Goal: Task Accomplishment & Management: Manage account settings

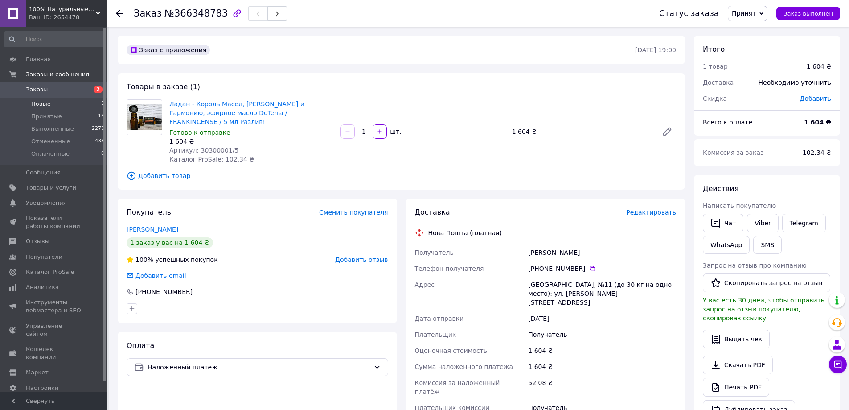
click at [40, 105] on span "Новые" at bounding box center [41, 104] width 20 height 8
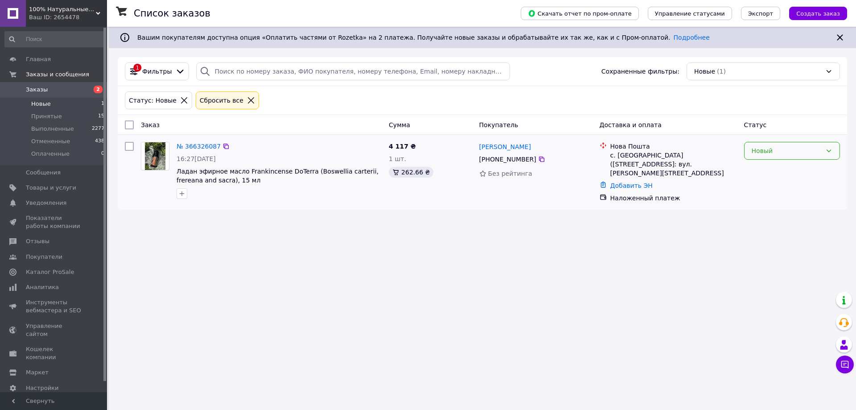
click at [759, 150] on div "Новый" at bounding box center [787, 151] width 70 height 10
click at [763, 173] on li "Принят" at bounding box center [791, 170] width 95 height 16
click at [43, 115] on span "Принятые" at bounding box center [46, 116] width 31 height 8
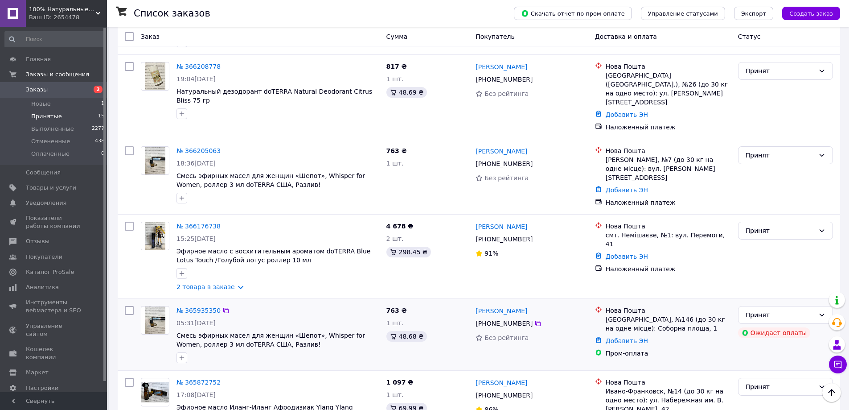
scroll to position [357, 0]
click at [355, 351] on div at bounding box center [278, 358] width 206 height 14
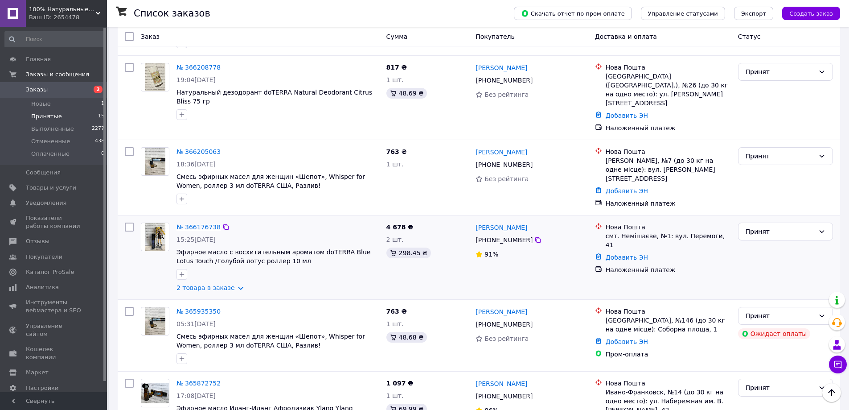
click at [202, 223] on link "№ 366176738" at bounding box center [199, 226] width 44 height 7
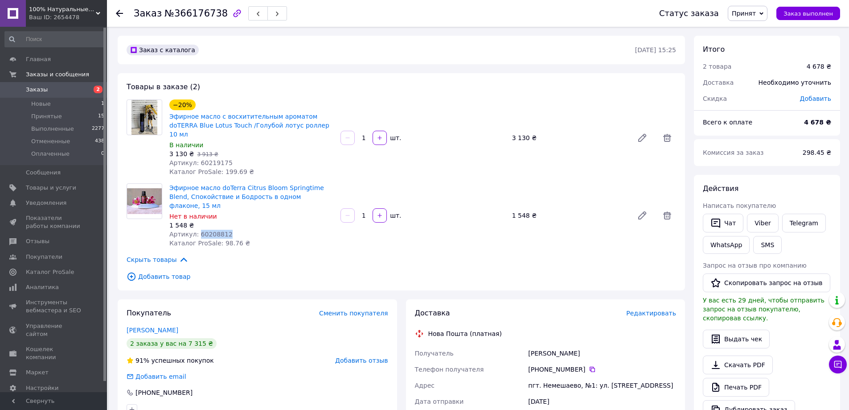
drag, startPoint x: 228, startPoint y: 214, endPoint x: 197, endPoint y: 215, distance: 31.2
click at [197, 230] on div "Артикул: 60208812" at bounding box center [251, 234] width 164 height 9
copy span "60208812"
drag, startPoint x: 331, startPoint y: 177, endPoint x: 239, endPoint y: 179, distance: 92.3
click at [239, 183] on span "Эфирное масло doTerra Citrus Bloom Springtime Blend, Спокойствие и Бодрость в о…" at bounding box center [251, 196] width 164 height 27
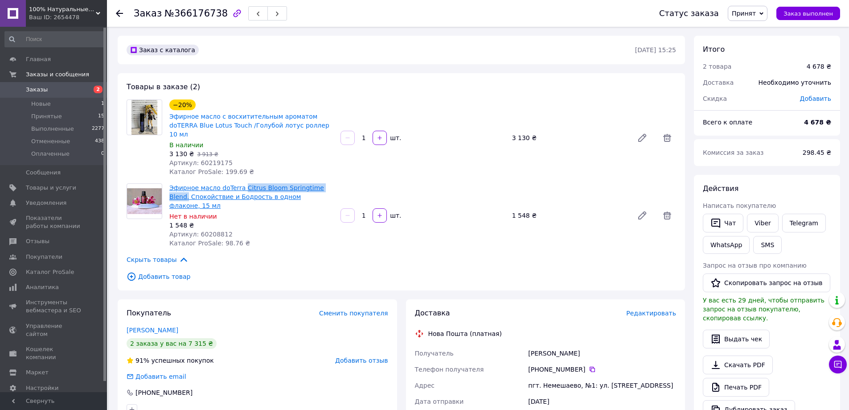
copy link "Citrus Bloom Springtime Blend,"
drag, startPoint x: 224, startPoint y: 152, endPoint x: 196, endPoint y: 151, distance: 28.1
click at [196, 158] on div "Артикул: 60219175" at bounding box center [251, 162] width 164 height 9
copy span "60219175"
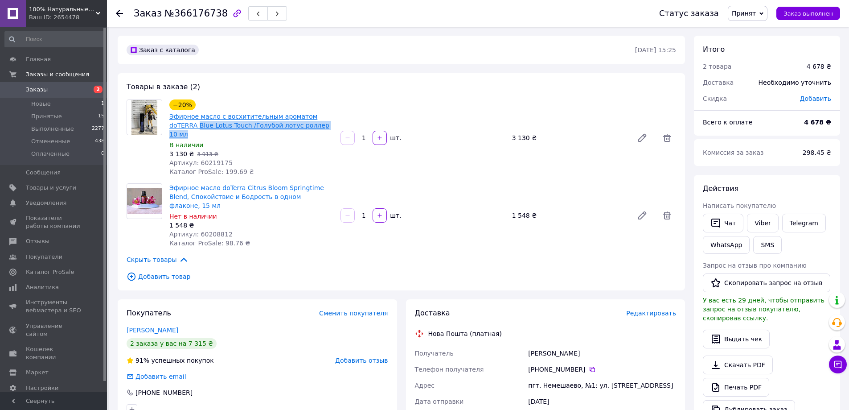
drag, startPoint x: 312, startPoint y: 127, endPoint x: 169, endPoint y: 128, distance: 142.6
click at [169, 128] on span "Эфирное масло с восхитительным ароматом doTERRA Blue Lotus Touch /Голубой лотус…" at bounding box center [251, 125] width 164 height 27
copy link "Blue Lotus Touch /Голубой лотус роллер 10 мл"
drag, startPoint x: 201, startPoint y: 309, endPoint x: 127, endPoint y: 312, distance: 74.0
click at [127, 325] on div "Клинченко Наталія" at bounding box center [258, 329] width 262 height 9
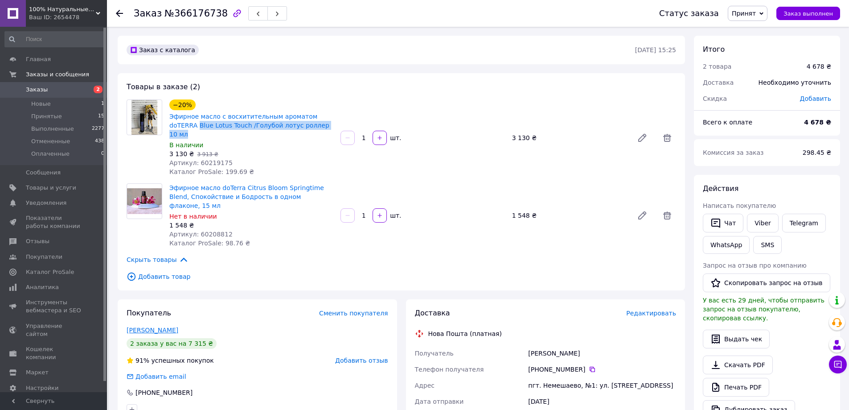
copy link "Клинченко Наталія"
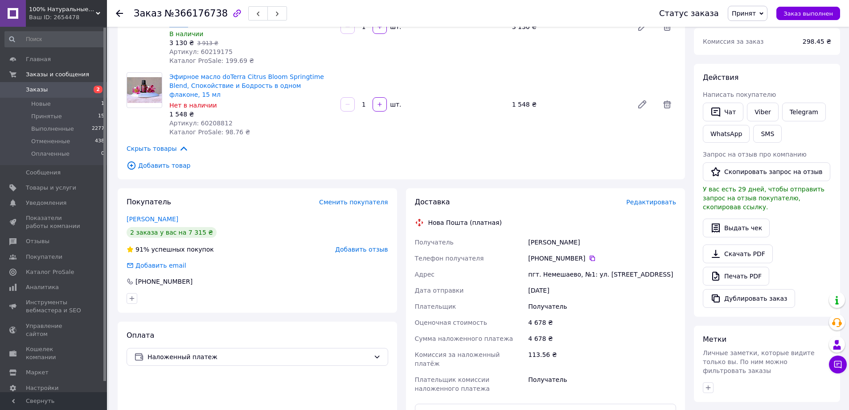
scroll to position [134, 0]
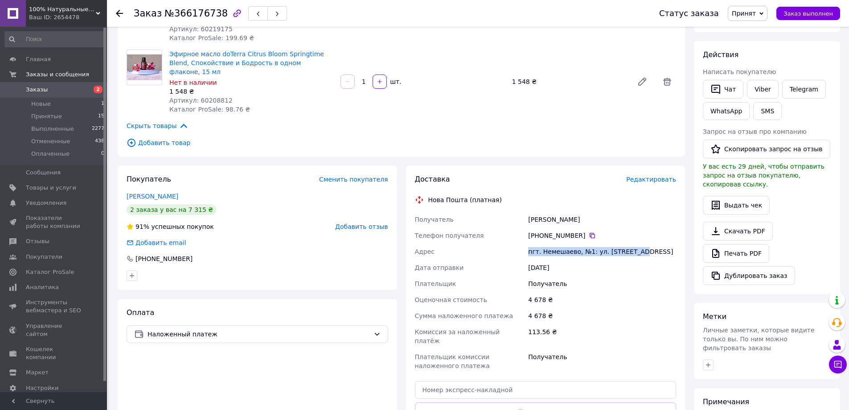
drag, startPoint x: 637, startPoint y: 234, endPoint x: 530, endPoint y: 229, distance: 107.1
click at [528, 243] on div "пгт. Немешаево, №1: ул. Победы, 41" at bounding box center [602, 251] width 152 height 16
copy div "пгт. Немешаево, №1: ул. Победы, 41"
drag, startPoint x: 588, startPoint y: 202, endPoint x: 527, endPoint y: 200, distance: 61.1
click at [527, 211] on div "Клинченко Наталія" at bounding box center [602, 219] width 152 height 16
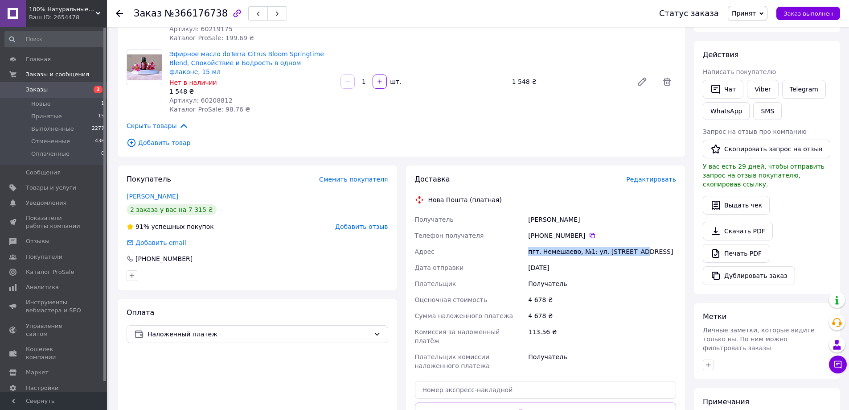
copy div "Клинченко Наталія"
click at [590, 233] on icon at bounding box center [592, 235] width 5 height 5
click at [44, 103] on span "Новые" at bounding box center [41, 104] width 20 height 8
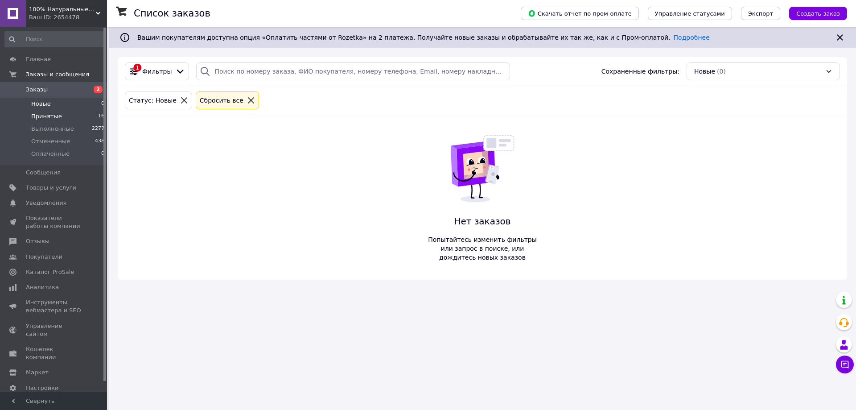
click at [41, 117] on span "Принятые" at bounding box center [46, 116] width 31 height 8
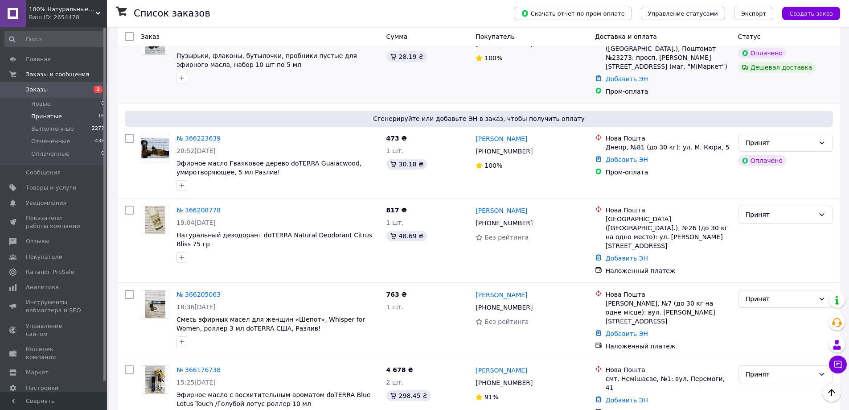
scroll to position [312, 0]
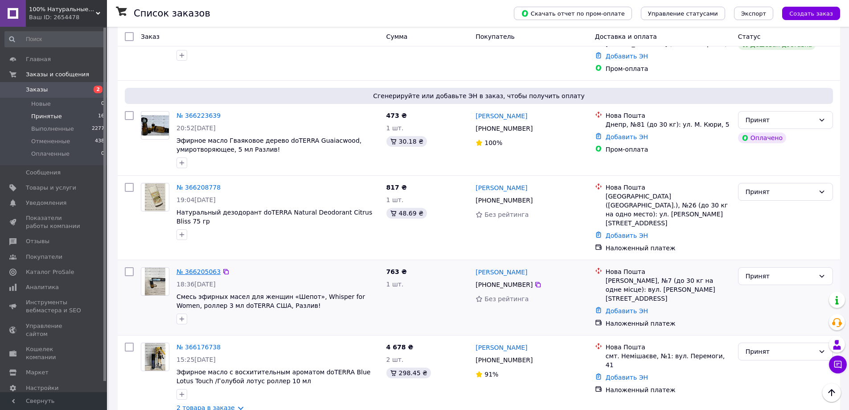
click at [205, 268] on link "№ 366205063" at bounding box center [199, 271] width 44 height 7
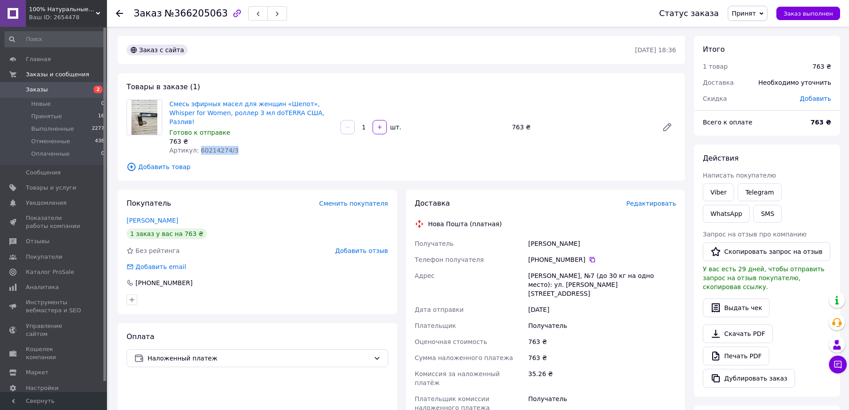
drag, startPoint x: 230, startPoint y: 142, endPoint x: 195, endPoint y: 139, distance: 35.3
click at [195, 146] on div "Артикул: 60214274/3" at bounding box center [251, 150] width 164 height 9
copy span "60214274/3"
click at [304, 111] on span "Смесь эфирных масел для женщин «Шепот», Whisper for Women, роллер 3 мл doTERRA …" at bounding box center [251, 112] width 164 height 27
drag, startPoint x: 307, startPoint y: 115, endPoint x: 171, endPoint y: 103, distance: 136.5
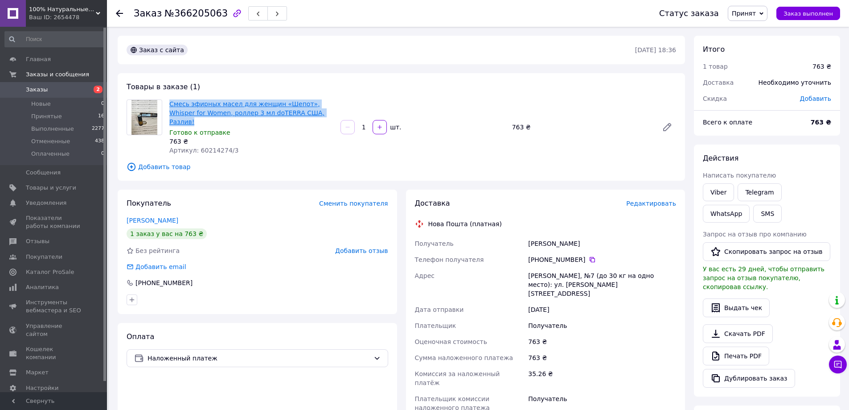
click at [171, 103] on span "Смесь эфирных масел для женщин «Шепот», Whisper for Women, роллер 3 мл doTERRA …" at bounding box center [251, 112] width 164 height 27
copy link "Смесь эфирных масел для женщин «Шепот», Whisper for Women, роллер 3 мл doTERRA …"
drag, startPoint x: 183, startPoint y: 211, endPoint x: 128, endPoint y: 211, distance: 54.8
click at [128, 216] on div "Соколенко Марія" at bounding box center [258, 220] width 262 height 9
copy link "Соколенко Марія"
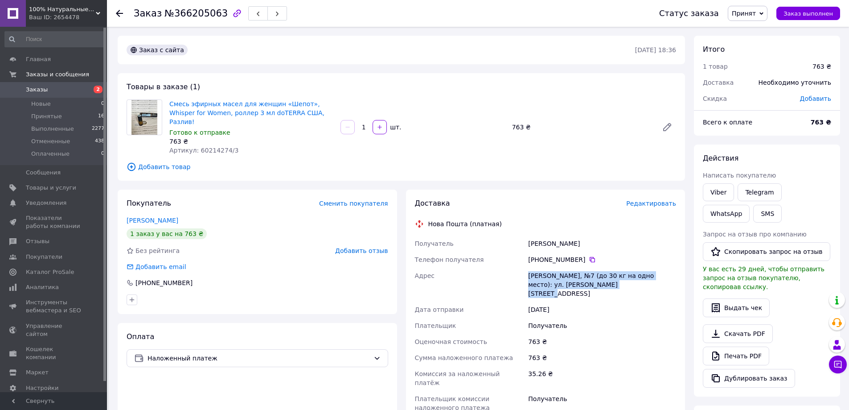
drag, startPoint x: 600, startPoint y: 274, endPoint x: 528, endPoint y: 268, distance: 72.0
click at [528, 268] on div "Кропивницкий, №7 (до 30 кг на одно место): ул. Леоніда Каденюка, 11 Б" at bounding box center [602, 284] width 152 height 34
click at [589, 256] on icon at bounding box center [592, 259] width 7 height 7
click at [120, 12] on icon at bounding box center [119, 13] width 7 height 7
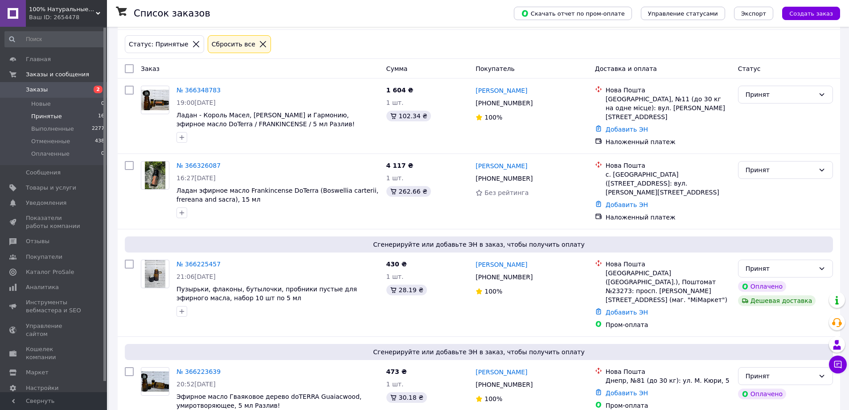
scroll to position [312, 0]
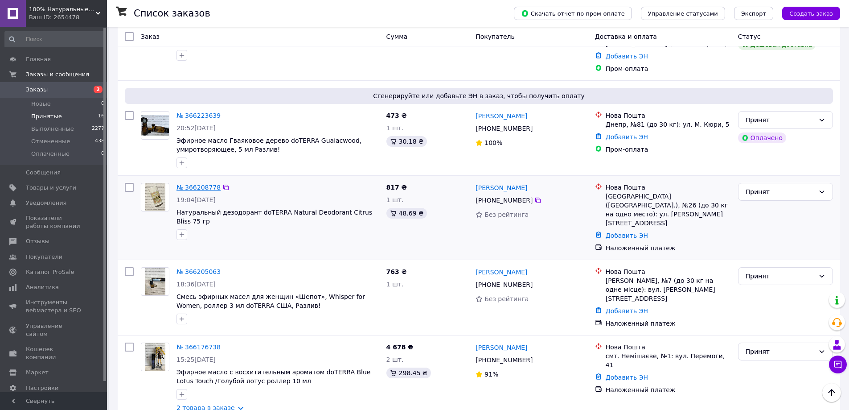
click at [193, 184] on link "№ 366208778" at bounding box center [199, 187] width 44 height 7
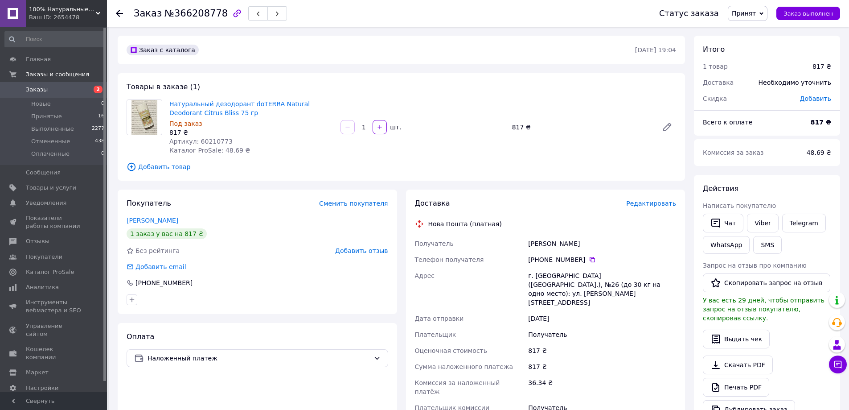
drag, startPoint x: 181, startPoint y: 219, endPoint x: 126, endPoint y: 219, distance: 55.3
click at [126, 219] on div "Покупатель Сменить покупателя Денисюк Татьяна 1 заказ у вас на 817 ₴ Без рейтин…" at bounding box center [257, 251] width 279 height 124
drag, startPoint x: 598, startPoint y: 284, endPoint x: 527, endPoint y: 276, distance: 71.7
click at [527, 276] on div "г. Киев (Киевская обл.), №26 (до 30 кг на одно место): ул. Бойчука, 34" at bounding box center [602, 288] width 152 height 43
click at [589, 259] on icon at bounding box center [592, 259] width 7 height 7
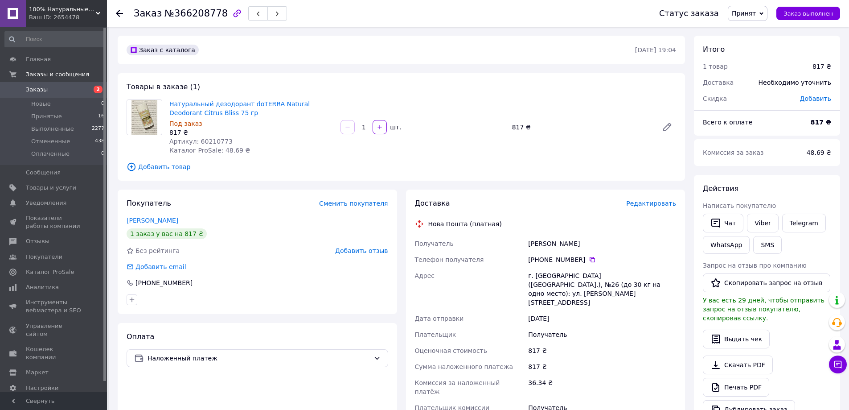
click at [119, 15] on icon at bounding box center [119, 13] width 7 height 7
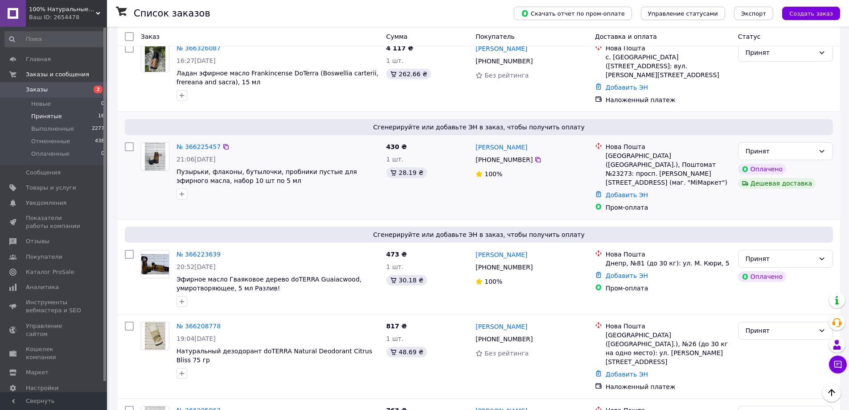
scroll to position [178, 0]
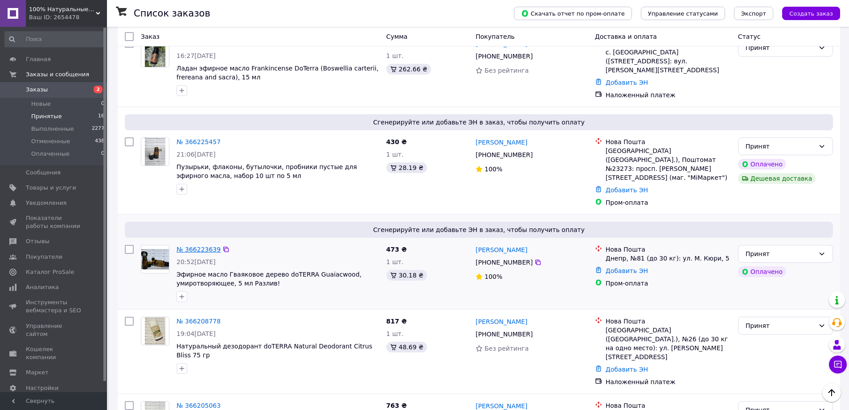
click at [202, 246] on link "№ 366223639" at bounding box center [199, 249] width 44 height 7
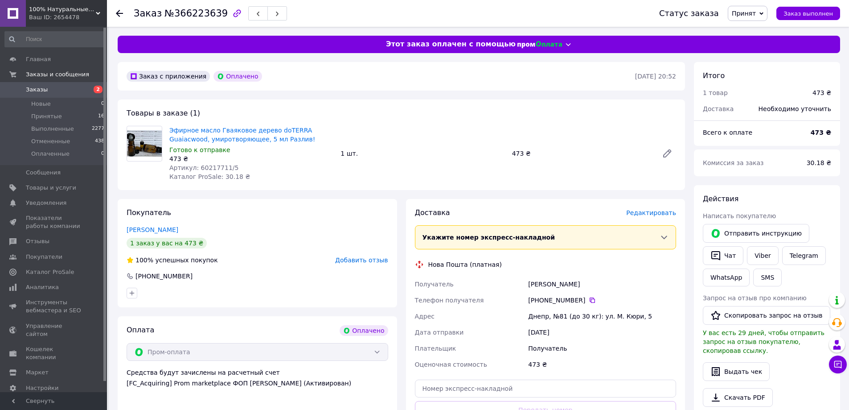
click at [118, 14] on use at bounding box center [119, 13] width 7 height 7
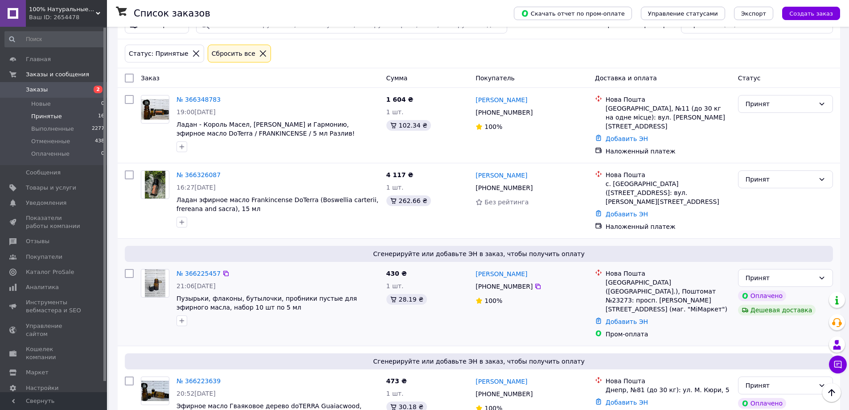
scroll to position [45, 0]
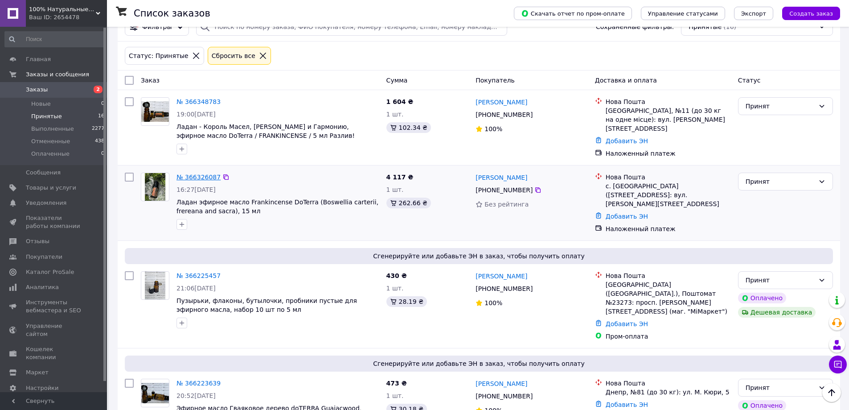
click at [204, 173] on link "№ 366326087" at bounding box center [199, 176] width 44 height 7
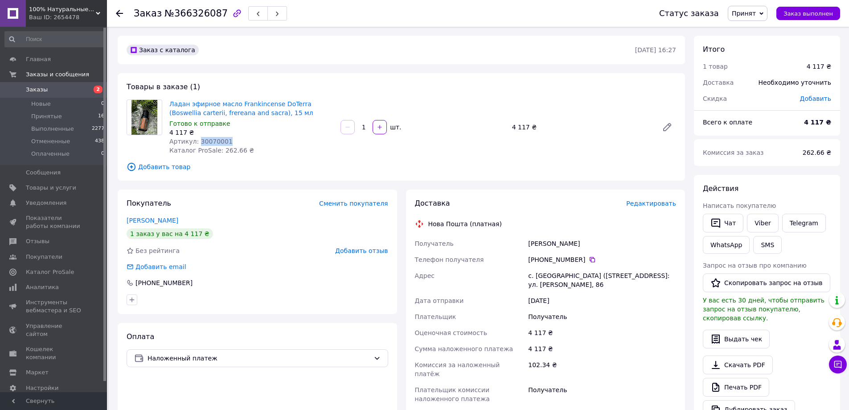
drag, startPoint x: 226, startPoint y: 140, endPoint x: 196, endPoint y: 142, distance: 30.4
click at [196, 142] on div "Артикул: 30070001" at bounding box center [251, 141] width 164 height 9
drag, startPoint x: 185, startPoint y: 220, endPoint x: 124, endPoint y: 218, distance: 60.2
click at [124, 218] on div "Покупатель Сменить покупателя Вовченко Вікторія 1 заказ у вас на 4 117 ₴ Без ре…" at bounding box center [257, 251] width 279 height 124
drag, startPoint x: 566, startPoint y: 287, endPoint x: 530, endPoint y: 277, distance: 37.5
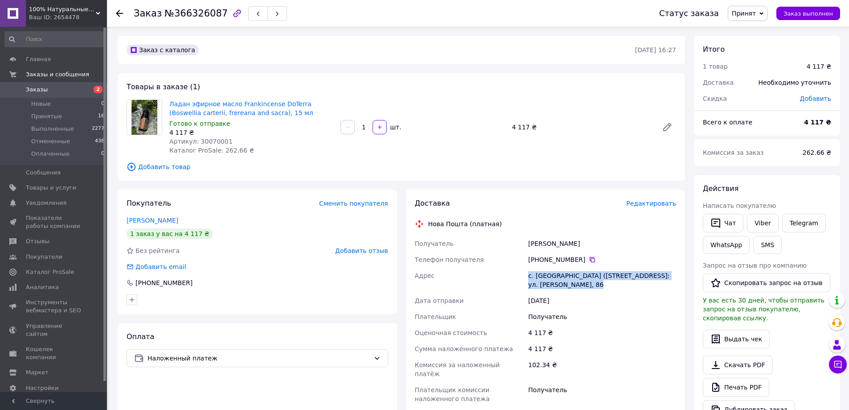
click at [530, 277] on div "с. Маяки (Одесская обл., Одесский р-н.), №1: ул. Богачева, 86" at bounding box center [602, 279] width 152 height 25
click at [589, 259] on icon at bounding box center [592, 259] width 7 height 7
click at [121, 11] on icon at bounding box center [119, 13] width 7 height 7
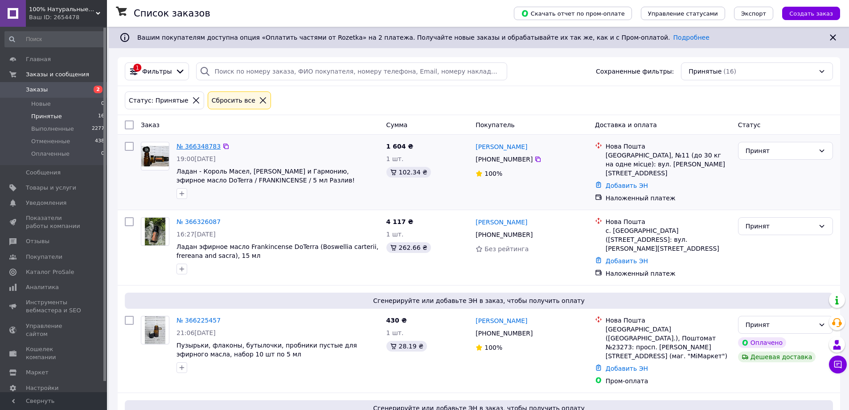
click at [204, 145] on link "№ 366348783" at bounding box center [199, 146] width 44 height 7
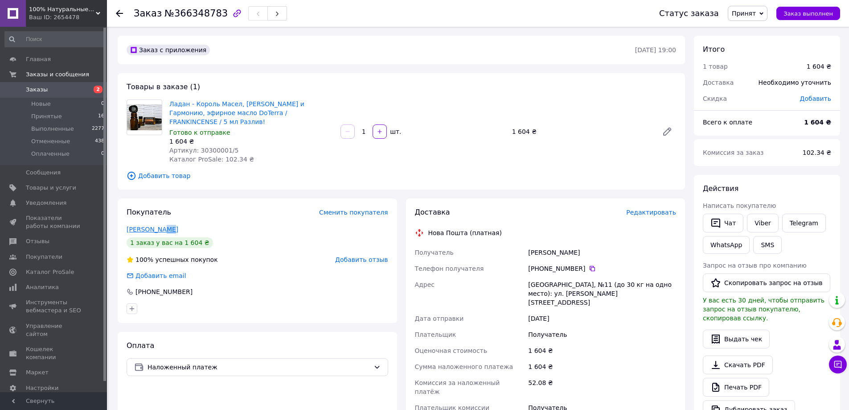
drag, startPoint x: 166, startPoint y: 221, endPoint x: 159, endPoint y: 220, distance: 6.7
click at [159, 225] on div "Козіна Олена" at bounding box center [258, 229] width 262 height 9
click at [187, 225] on div "Козіна Олена" at bounding box center [258, 229] width 262 height 9
drag, startPoint x: 174, startPoint y: 218, endPoint x: 127, endPoint y: 221, distance: 46.9
click at [127, 225] on div "Козіна Олена" at bounding box center [258, 229] width 262 height 9
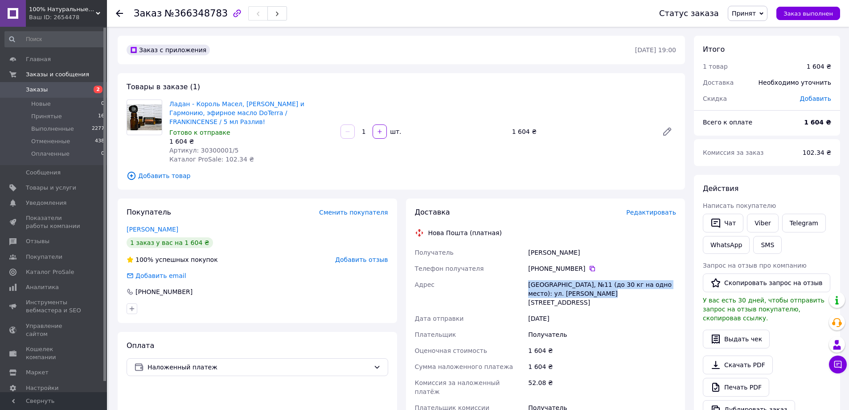
drag, startPoint x: 588, startPoint y: 288, endPoint x: 530, endPoint y: 276, distance: 58.8
click at [530, 276] on div "Ивано-Франковск, №11 (до 30 кг на одно место): ул. Грушевского, 14" at bounding box center [602, 293] width 152 height 34
click at [589, 265] on icon at bounding box center [592, 268] width 7 height 7
click at [120, 11] on icon at bounding box center [119, 13] width 7 height 7
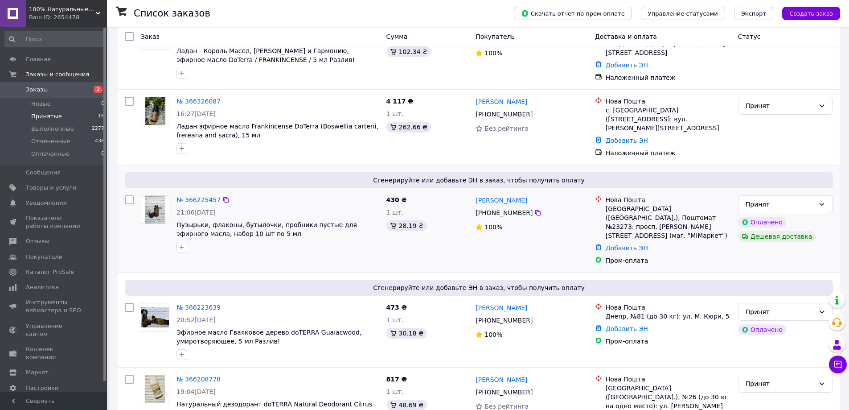
scroll to position [178, 0]
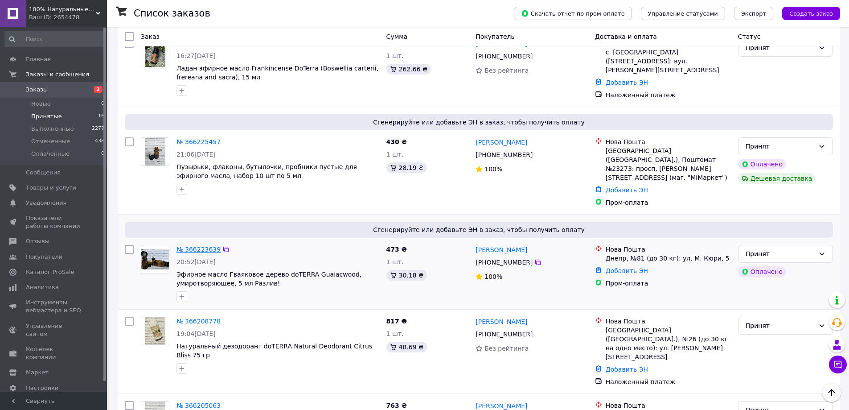
click at [205, 246] on link "№ 366223639" at bounding box center [199, 249] width 44 height 7
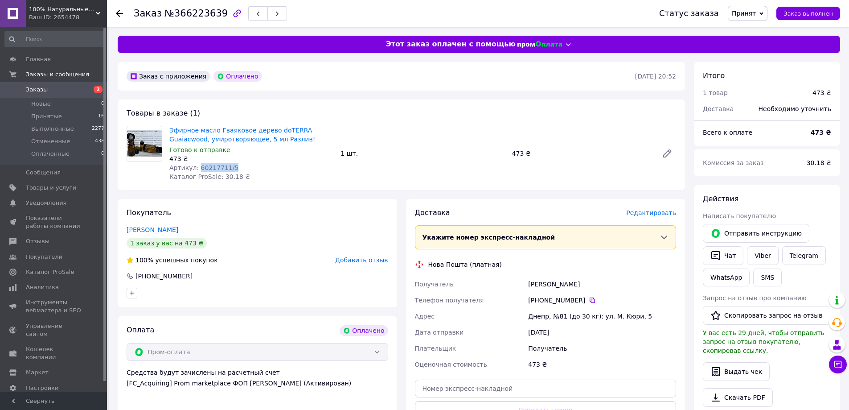
drag, startPoint x: 230, startPoint y: 166, endPoint x: 197, endPoint y: 167, distance: 33.0
click at [197, 167] on div "Артикул: 60217711/5" at bounding box center [251, 167] width 164 height 9
drag, startPoint x: 263, startPoint y: 138, endPoint x: 218, endPoint y: 128, distance: 46.9
click at [218, 128] on span "Эфирное масло Гваяковое дерево doTERRA Guaiacwood, умиротворяющее, 5 мл Разлив!" at bounding box center [251, 135] width 164 height 18
drag, startPoint x: 195, startPoint y: 229, endPoint x: 127, endPoint y: 229, distance: 67.8
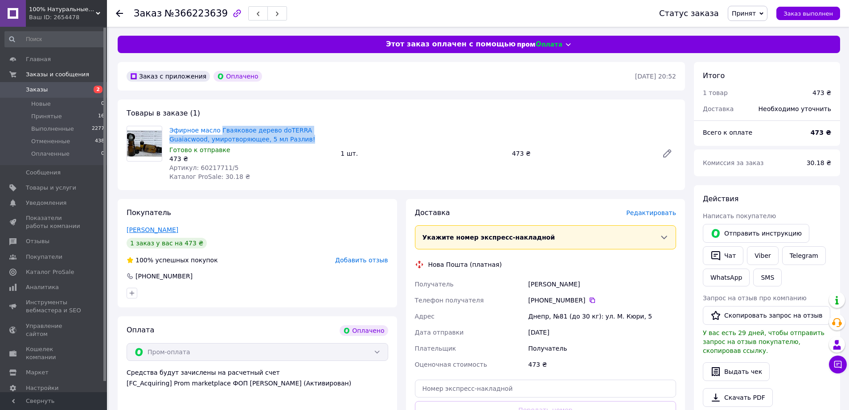
click at [127, 229] on div "[PERSON_NAME]" at bounding box center [258, 229] width 262 height 9
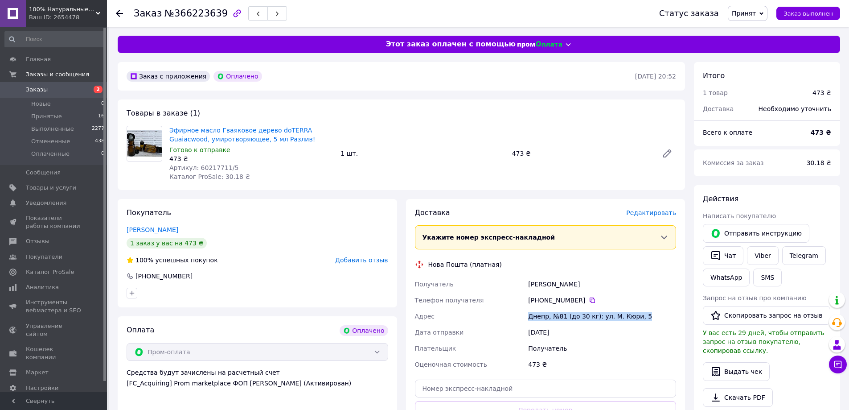
drag, startPoint x: 639, startPoint y: 316, endPoint x: 530, endPoint y: 316, distance: 109.2
click at [530, 316] on div "Днепр, №81 (до 30 кг): ул. М. Кюри, 5" at bounding box center [602, 316] width 152 height 16
click at [589, 303] on icon at bounding box center [592, 299] width 7 height 7
click at [119, 12] on use at bounding box center [119, 13] width 7 height 7
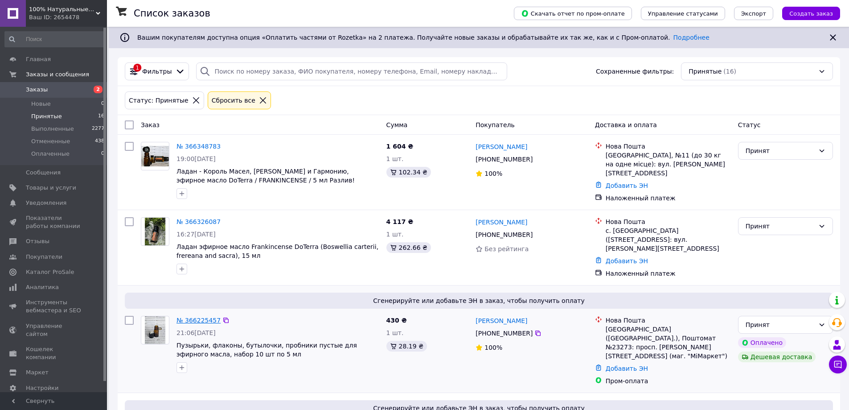
click at [197, 316] on link "№ 366225457" at bounding box center [199, 319] width 44 height 7
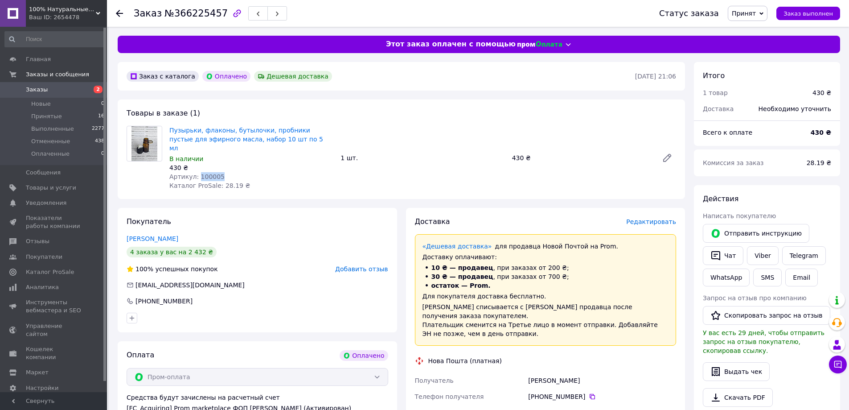
drag, startPoint x: 221, startPoint y: 165, endPoint x: 196, endPoint y: 164, distance: 24.5
click at [196, 172] on div "Артикул: 100005" at bounding box center [251, 176] width 164 height 9
drag, startPoint x: 286, startPoint y: 139, endPoint x: 169, endPoint y: 128, distance: 116.8
click at [169, 128] on span "Пузырьки, флаконы, бутылочки, пробники пустые для эфирного масла, набор 10 шт п…" at bounding box center [251, 139] width 164 height 27
drag, startPoint x: 183, startPoint y: 230, endPoint x: 128, endPoint y: 231, distance: 54.8
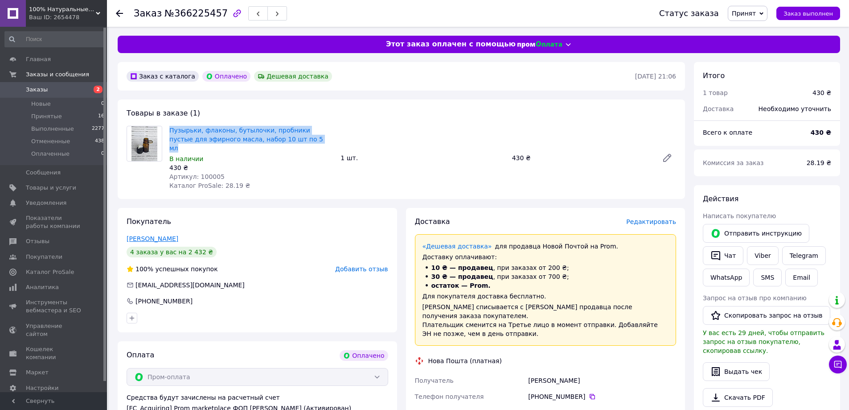
click at [128, 234] on div "Битюков Всеволод" at bounding box center [258, 238] width 262 height 9
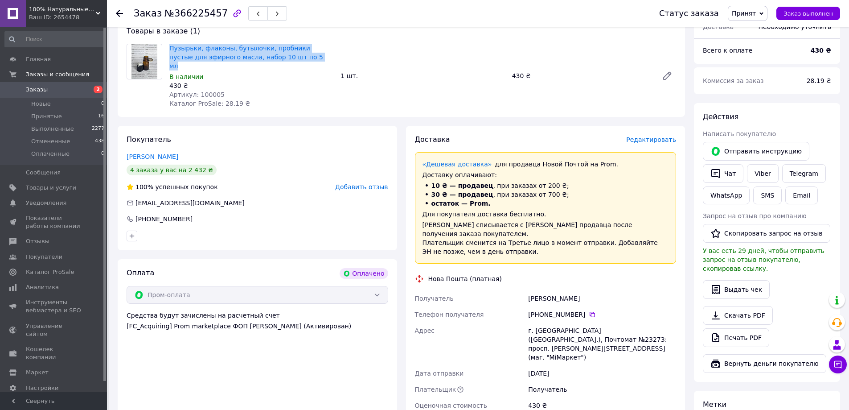
scroll to position [89, 0]
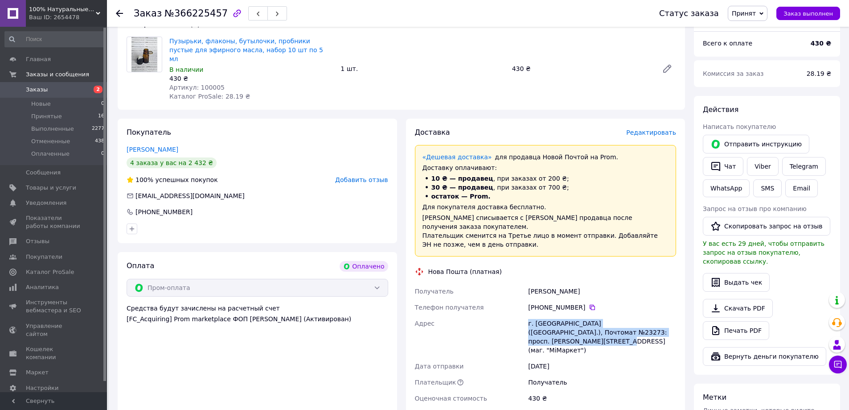
drag, startPoint x: 656, startPoint y: 316, endPoint x: 529, endPoint y: 306, distance: 127.5
click at [529, 315] on div "г. Киев (Киевская обл.), Почтомат №23273: просп. Владимира Ивасюка, 26а (маг. "…" at bounding box center [602, 336] width 152 height 43
drag, startPoint x: 587, startPoint y: 273, endPoint x: 530, endPoint y: 273, distance: 57.9
click at [530, 283] on div "Битюков Всеволод" at bounding box center [602, 291] width 152 height 16
click at [589, 304] on icon at bounding box center [592, 307] width 7 height 7
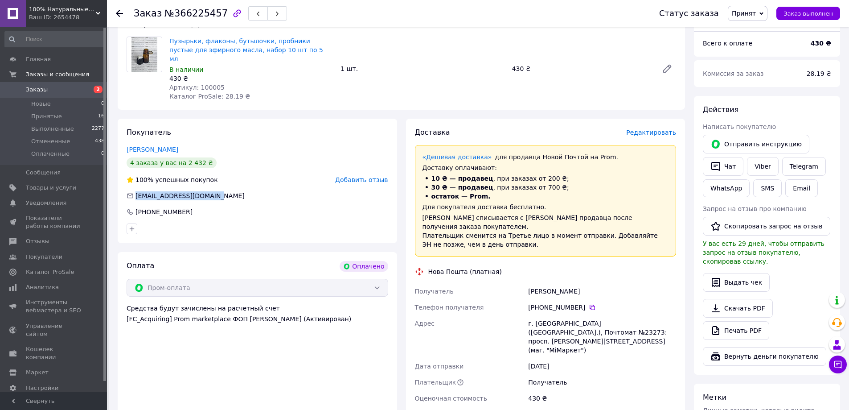
drag, startPoint x: 212, startPoint y: 187, endPoint x: 136, endPoint y: 188, distance: 75.3
click at [136, 191] on div "seva.bityukov@gmail.com" at bounding box center [257, 195] width 263 height 9
click at [51, 114] on span "Принятые" at bounding box center [46, 116] width 31 height 8
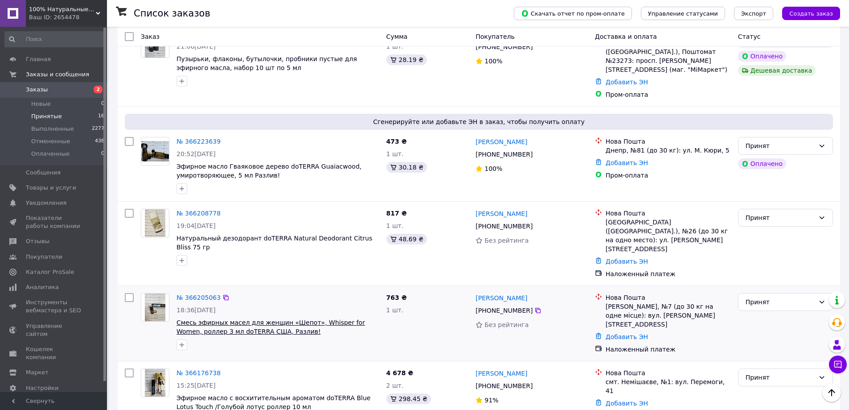
scroll to position [312, 0]
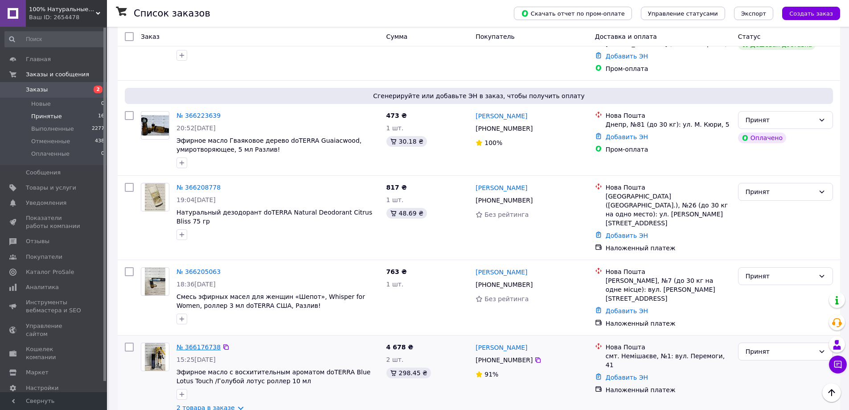
click at [199, 343] on link "№ 366176738" at bounding box center [199, 346] width 44 height 7
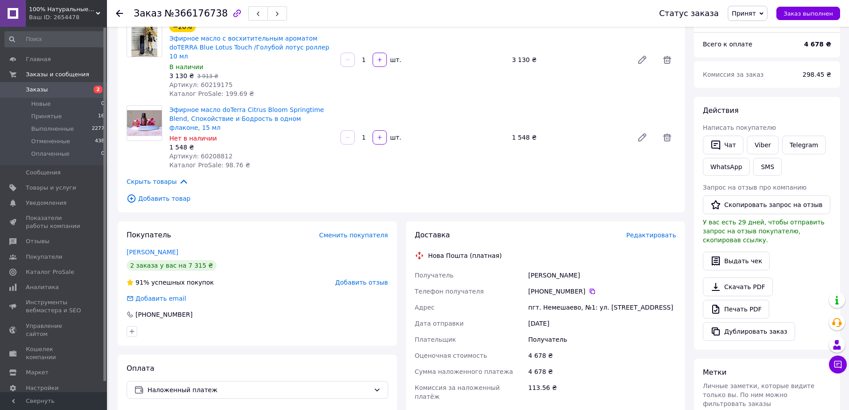
scroll to position [178, 0]
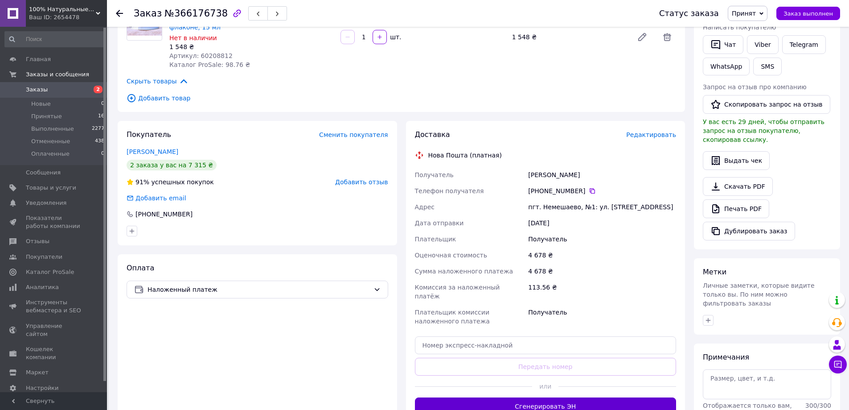
click at [556, 397] on button "Сгенерировать ЭН" at bounding box center [546, 406] width 262 height 18
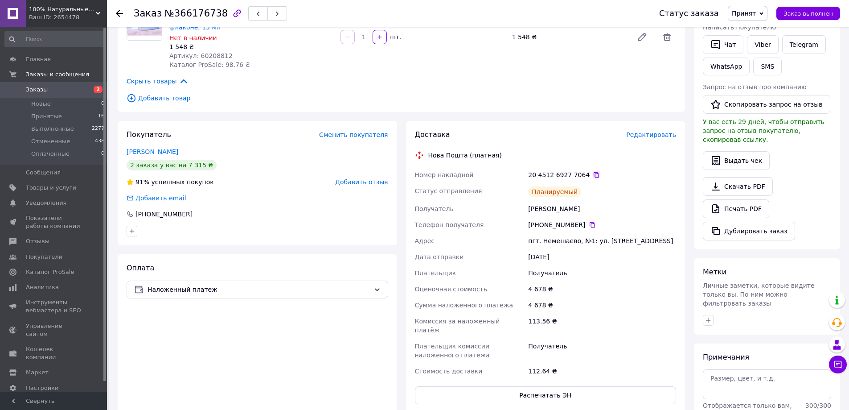
click at [593, 171] on icon at bounding box center [596, 174] width 7 height 7
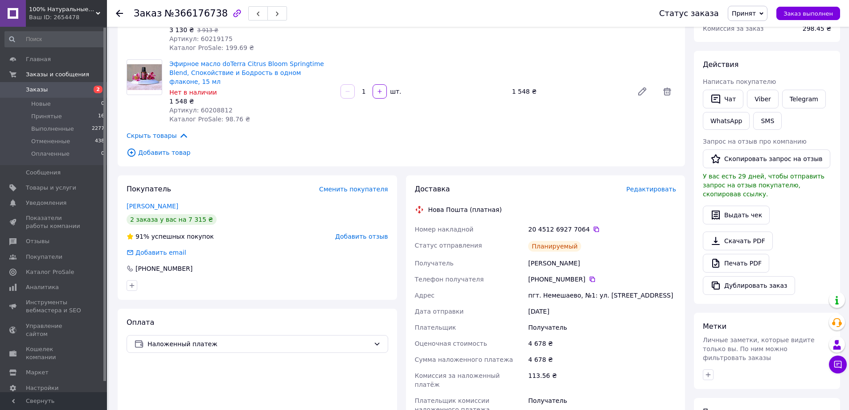
scroll to position [0, 0]
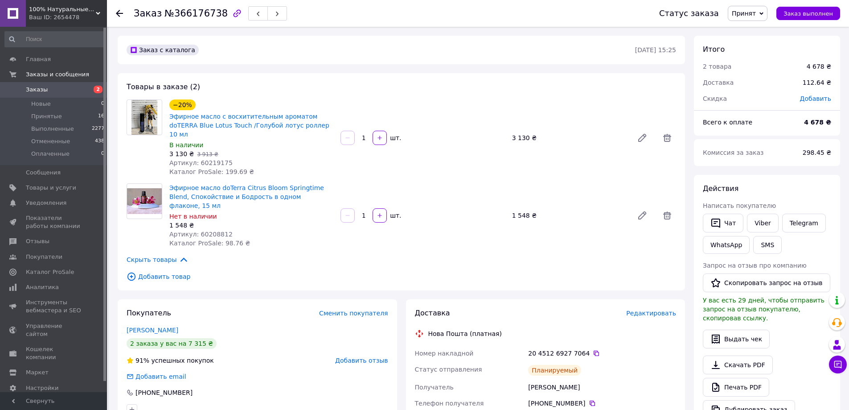
click at [120, 14] on use at bounding box center [119, 13] width 7 height 7
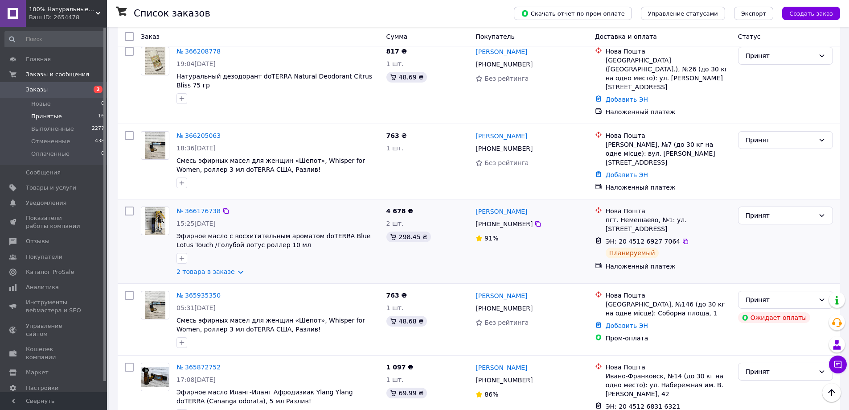
scroll to position [446, 0]
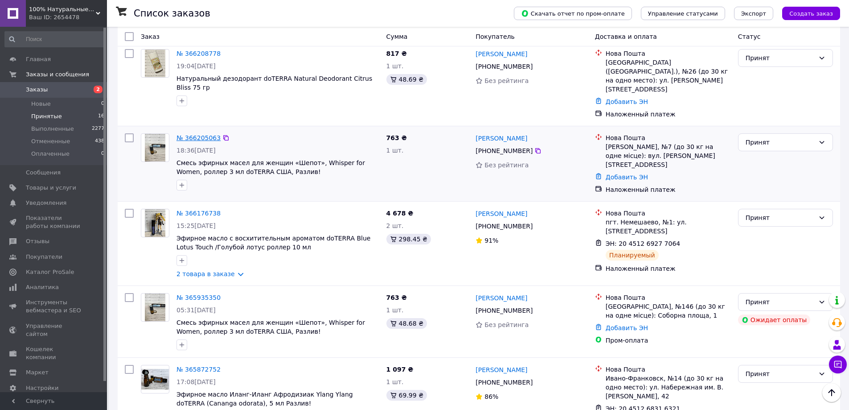
click at [197, 134] on link "№ 366205063" at bounding box center [199, 137] width 44 height 7
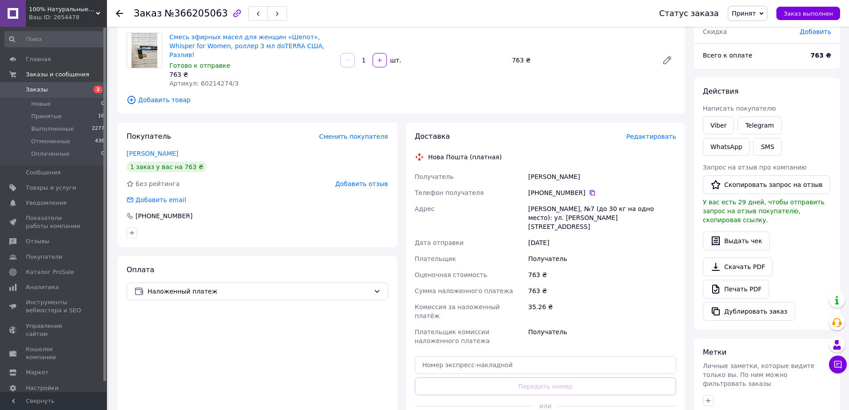
scroll to position [134, 0]
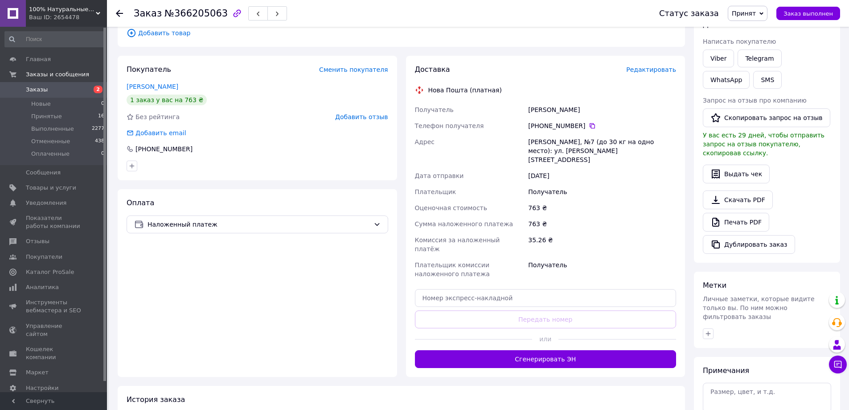
click at [536, 350] on button "Сгенерировать ЭН" at bounding box center [546, 359] width 262 height 18
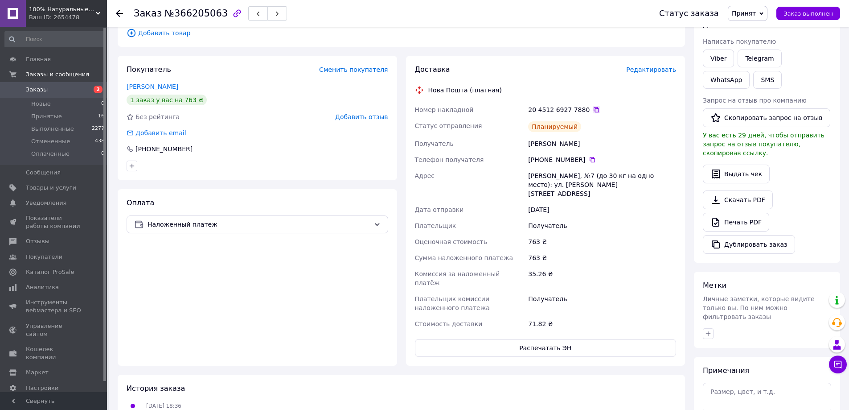
click at [593, 106] on icon at bounding box center [596, 109] width 7 height 7
click at [396, 345] on div "Заказ с сайта 11.10.2025 • 18:36 Товары в заказе (1) Смесь эфирных масел для же…" at bounding box center [401, 197] width 576 height 590
click at [118, 12] on icon at bounding box center [119, 13] width 7 height 7
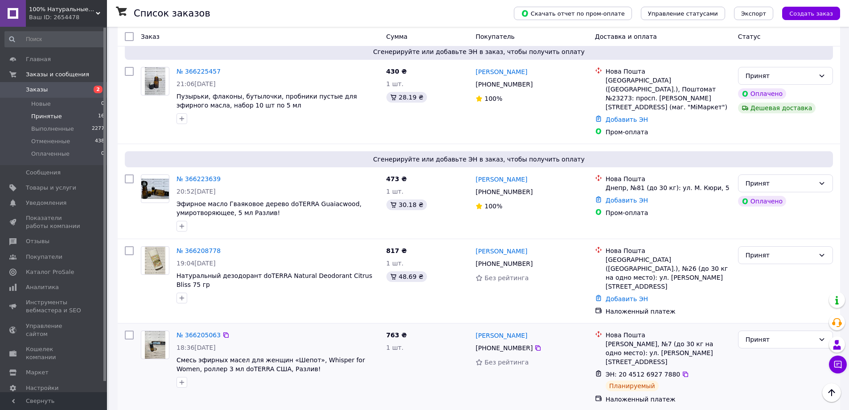
scroll to position [223, 0]
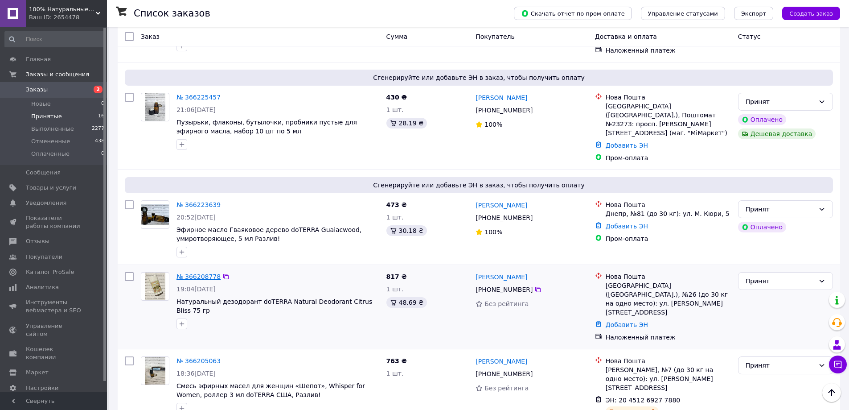
click at [205, 273] on link "№ 366208778" at bounding box center [199, 276] width 44 height 7
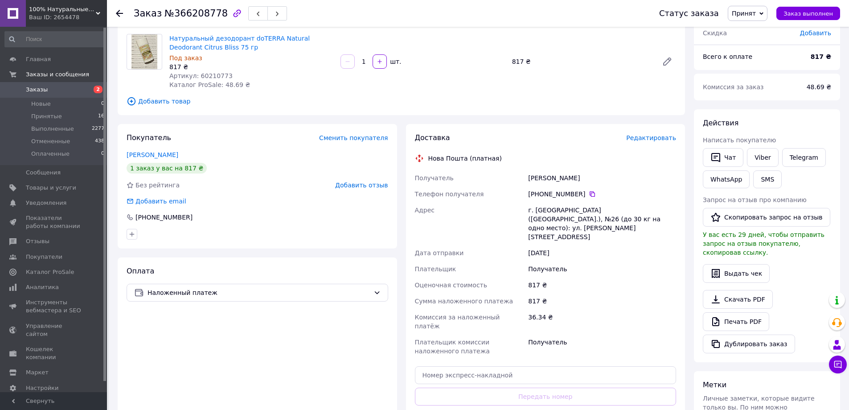
scroll to position [89, 0]
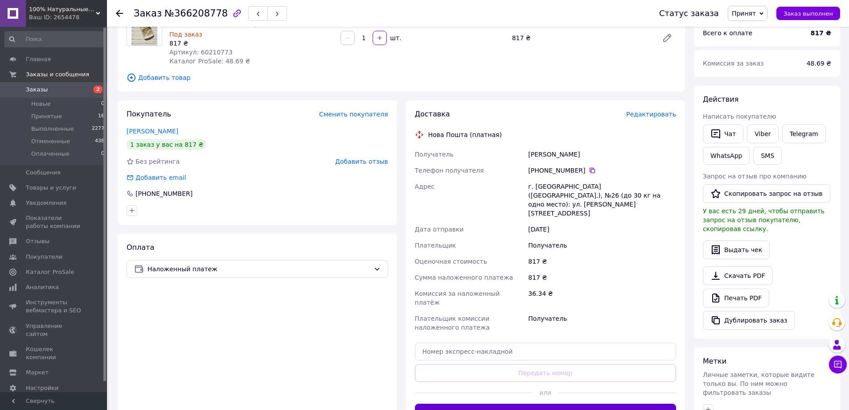
click at [548, 403] on button "Сгенерировать ЭН" at bounding box center [546, 412] width 262 height 18
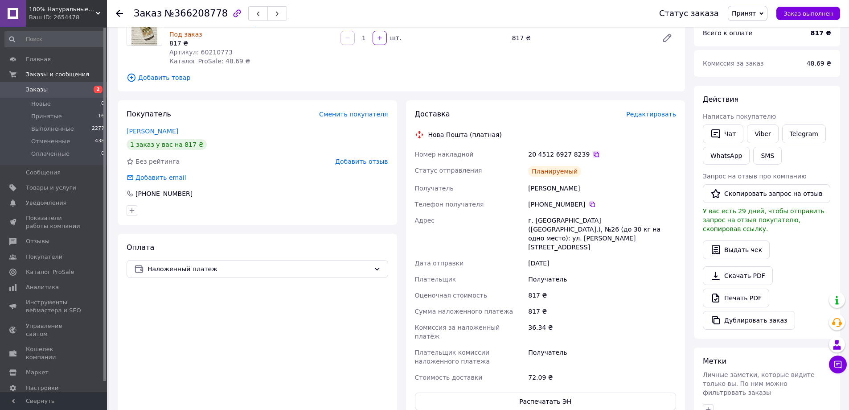
click at [593, 153] on icon at bounding box center [596, 154] width 7 height 7
click at [120, 13] on use at bounding box center [119, 13] width 7 height 7
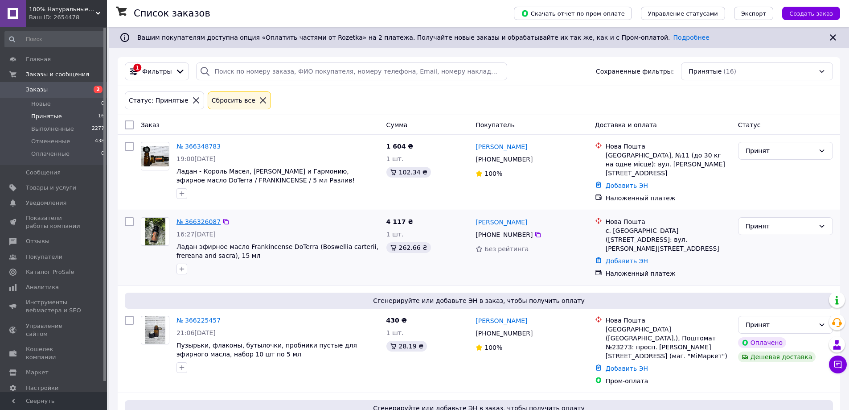
click at [196, 218] on link "№ 366326087" at bounding box center [199, 221] width 44 height 7
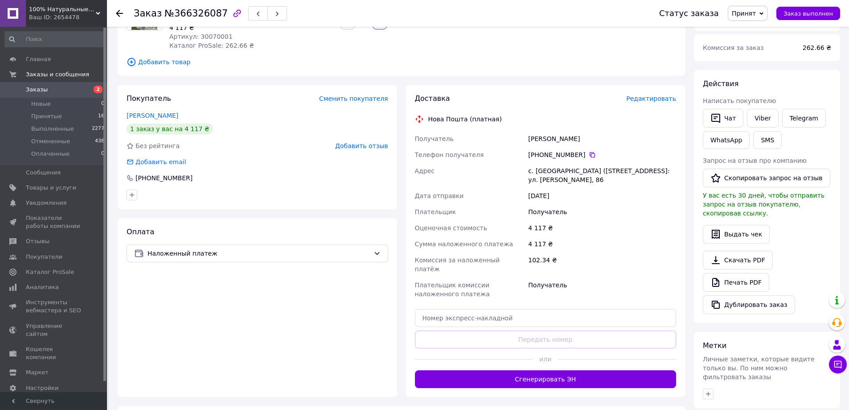
scroll to position [134, 0]
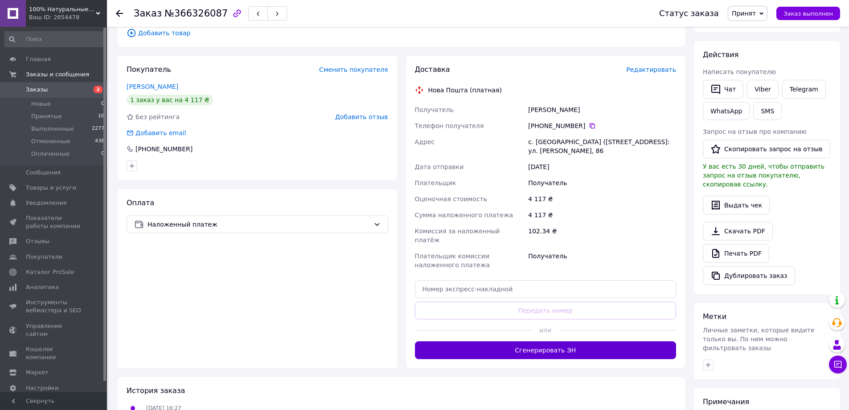
click at [548, 341] on button "Сгенерировать ЭН" at bounding box center [546, 350] width 262 height 18
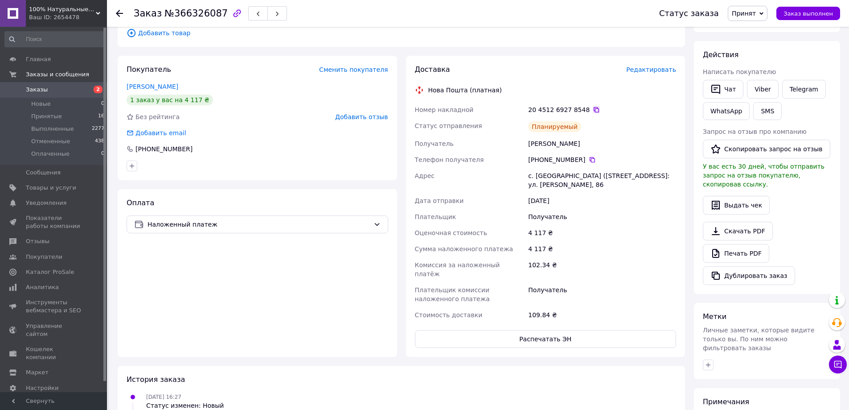
click at [594, 110] on icon at bounding box center [596, 109] width 5 height 5
click at [117, 12] on use at bounding box center [119, 13] width 7 height 7
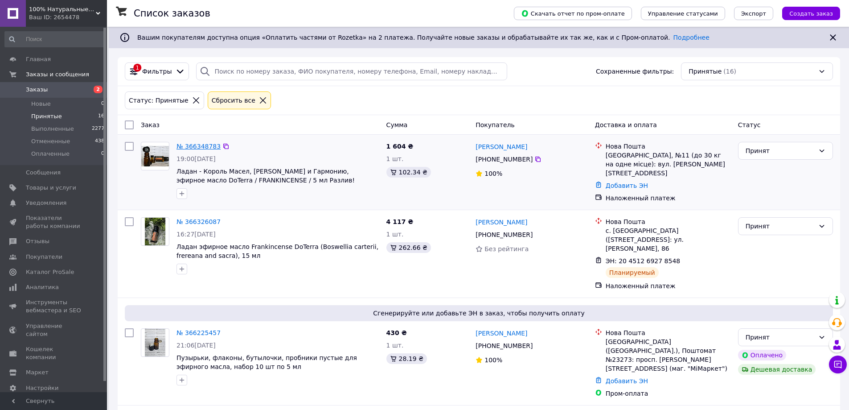
click at [200, 145] on link "№ 366348783" at bounding box center [199, 146] width 44 height 7
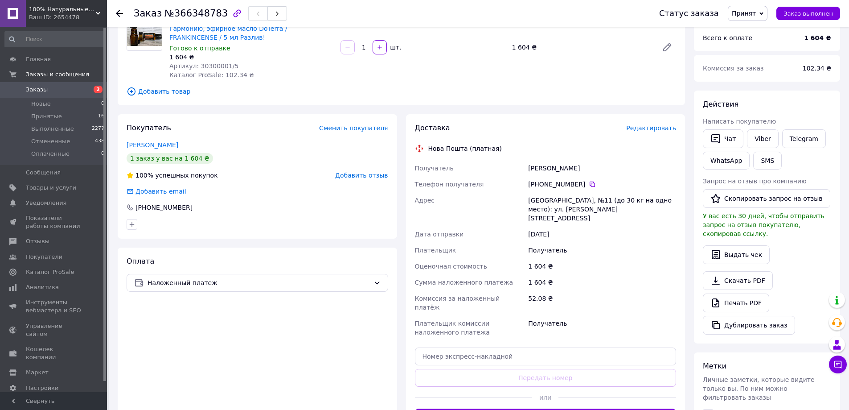
scroll to position [89, 0]
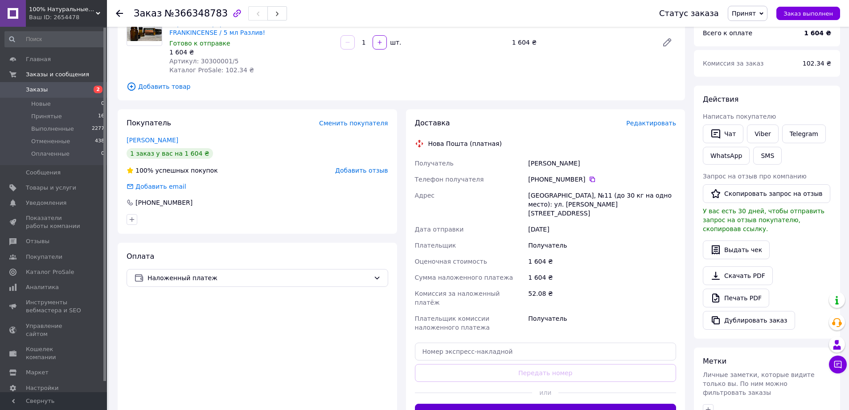
click at [537, 403] on button "Сгенерировать ЭН" at bounding box center [546, 412] width 262 height 18
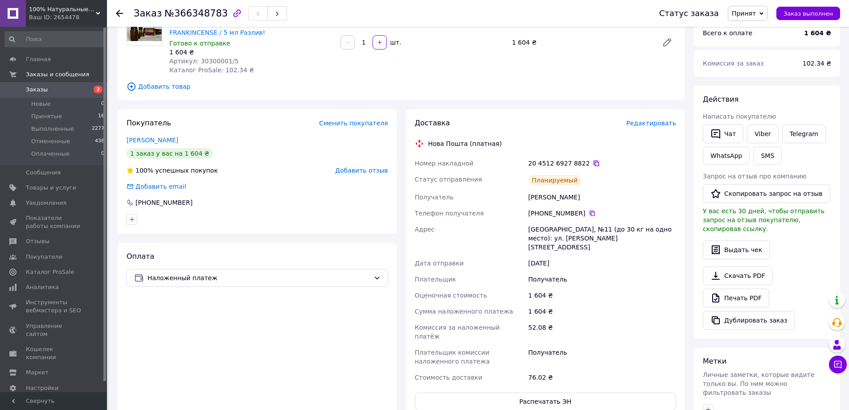
click at [593, 160] on icon at bounding box center [596, 163] width 7 height 7
click at [341, 337] on div "Оплата Наложенный платеж" at bounding box center [257, 330] width 279 height 177
click at [119, 11] on use at bounding box center [119, 13] width 7 height 7
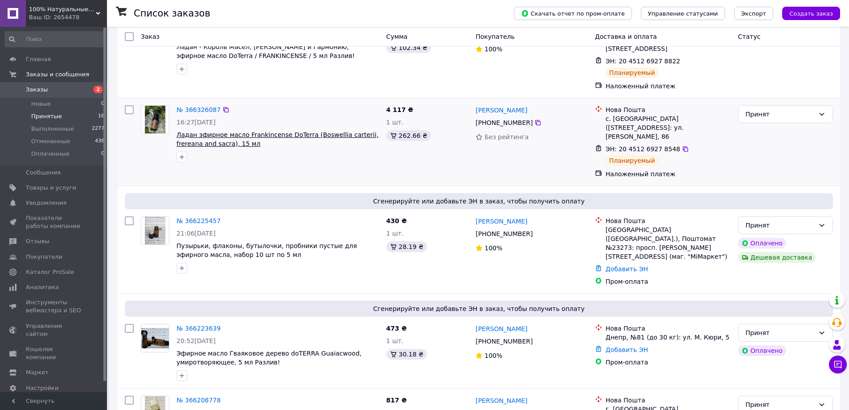
scroll to position [134, 0]
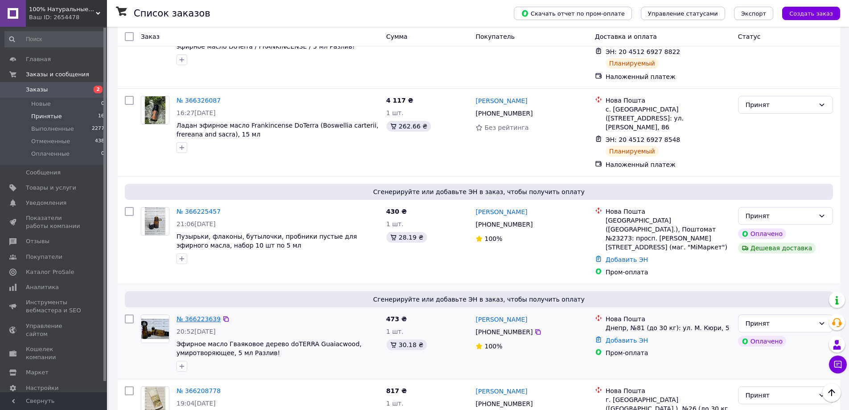
click at [205, 315] on link "№ 366223639" at bounding box center [199, 318] width 44 height 7
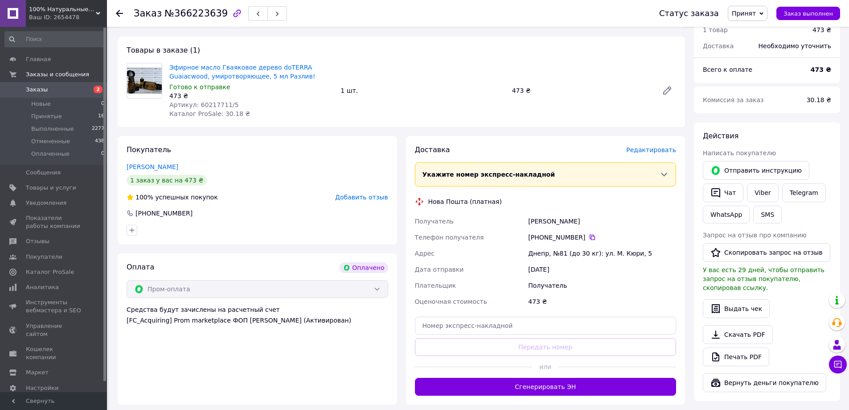
scroll to position [89, 0]
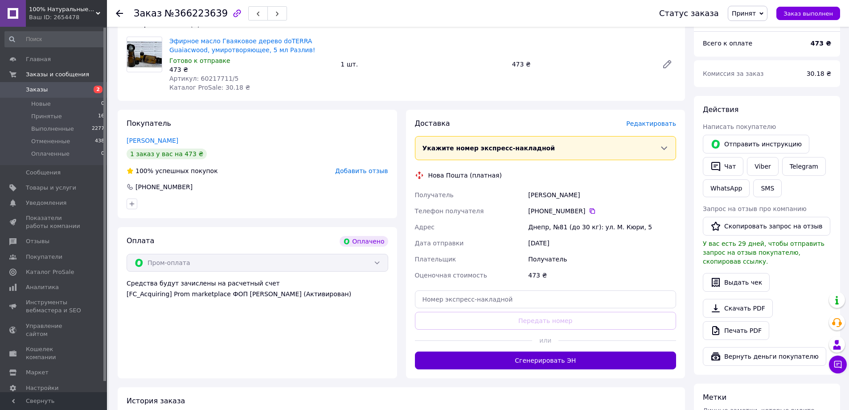
click at [551, 361] on button "Сгенерировать ЭН" at bounding box center [546, 360] width 262 height 18
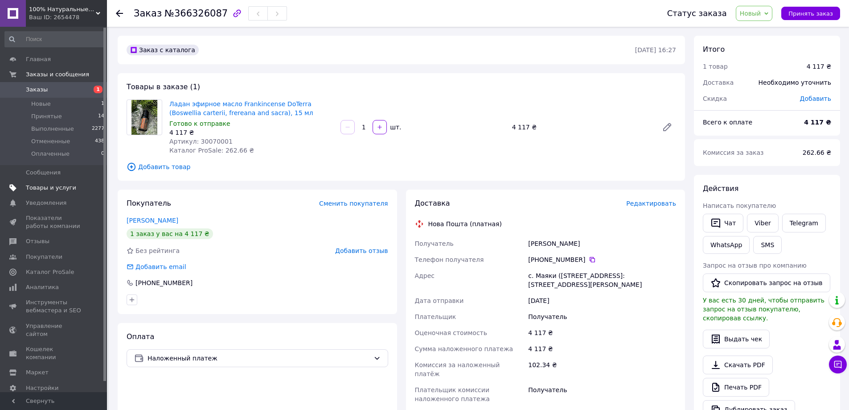
click at [52, 188] on span "Товары и услуги" at bounding box center [51, 188] width 50 height 8
